Goal: Navigation & Orientation: Find specific page/section

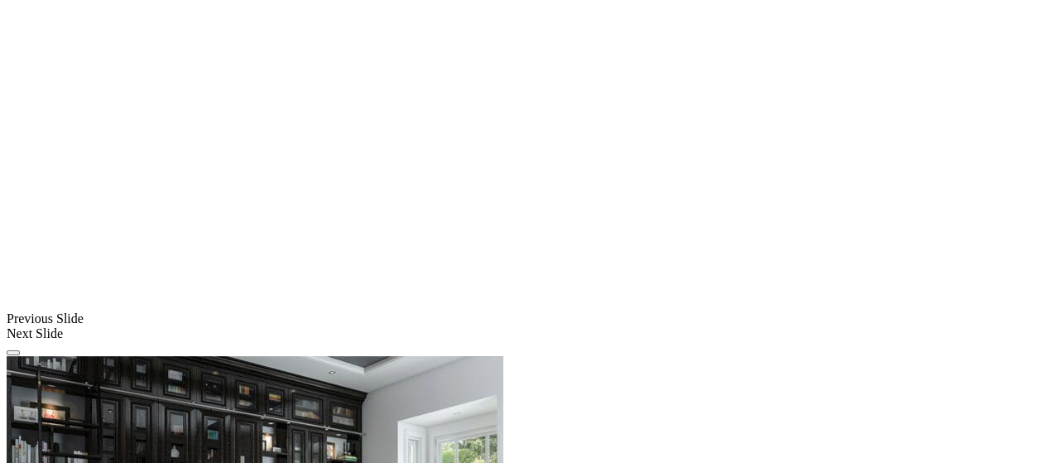
scroll to position [1682, 0]
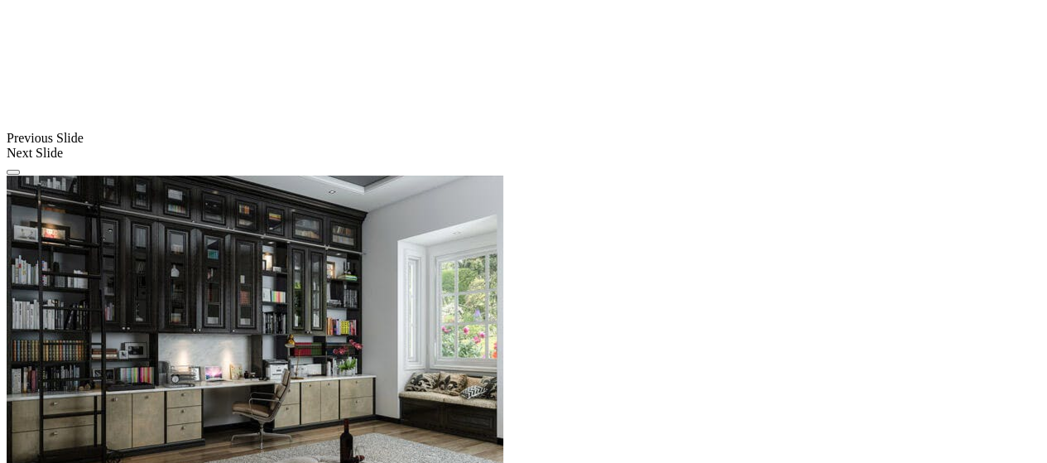
scroll to position [1862, 0]
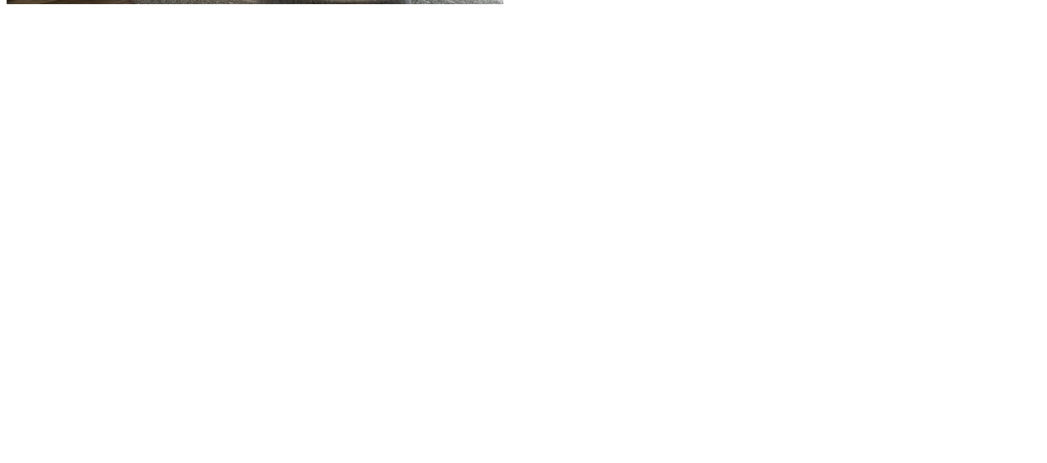
scroll to position [1948, 0]
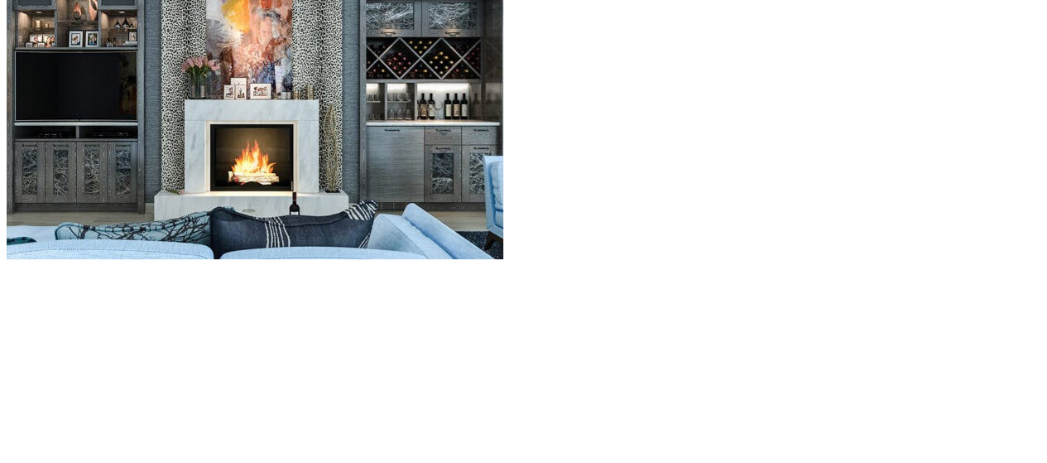
scroll to position [1694, 0]
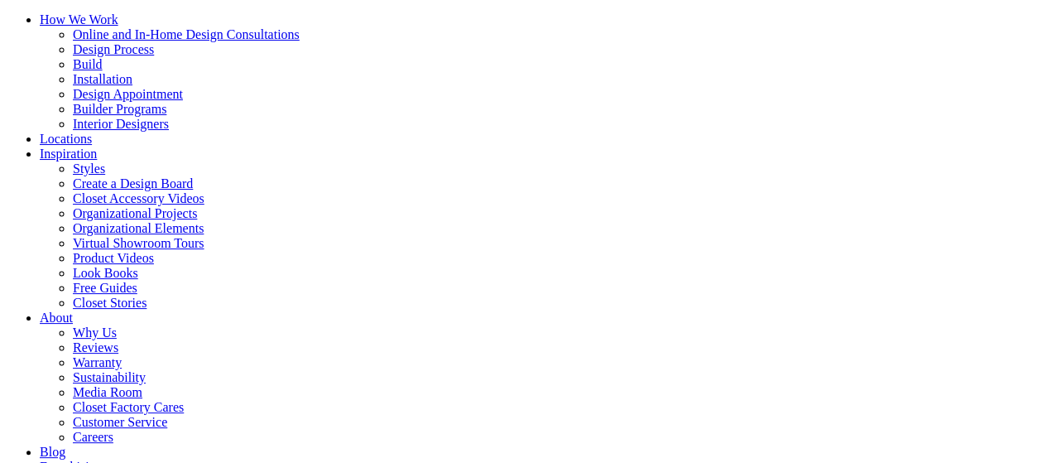
scroll to position [153, 0]
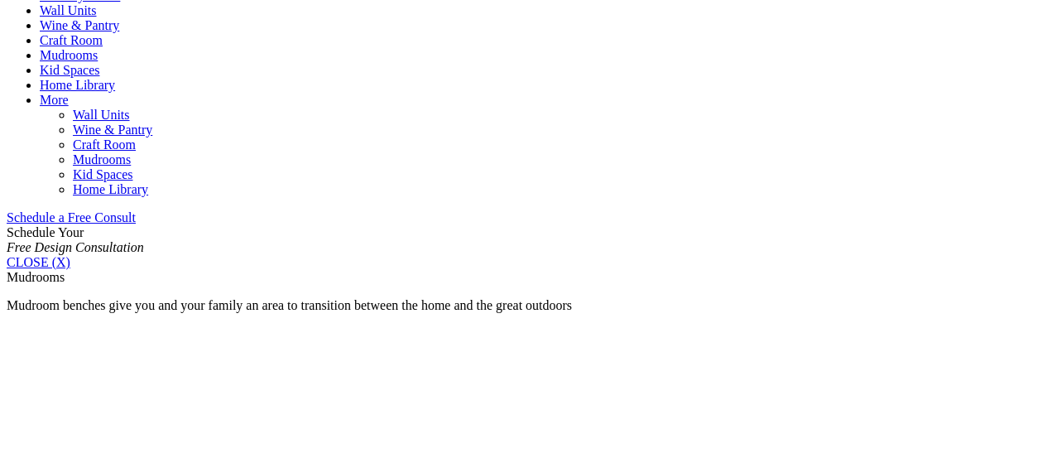
scroll to position [883, 0]
